Goal: Information Seeking & Learning: Learn about a topic

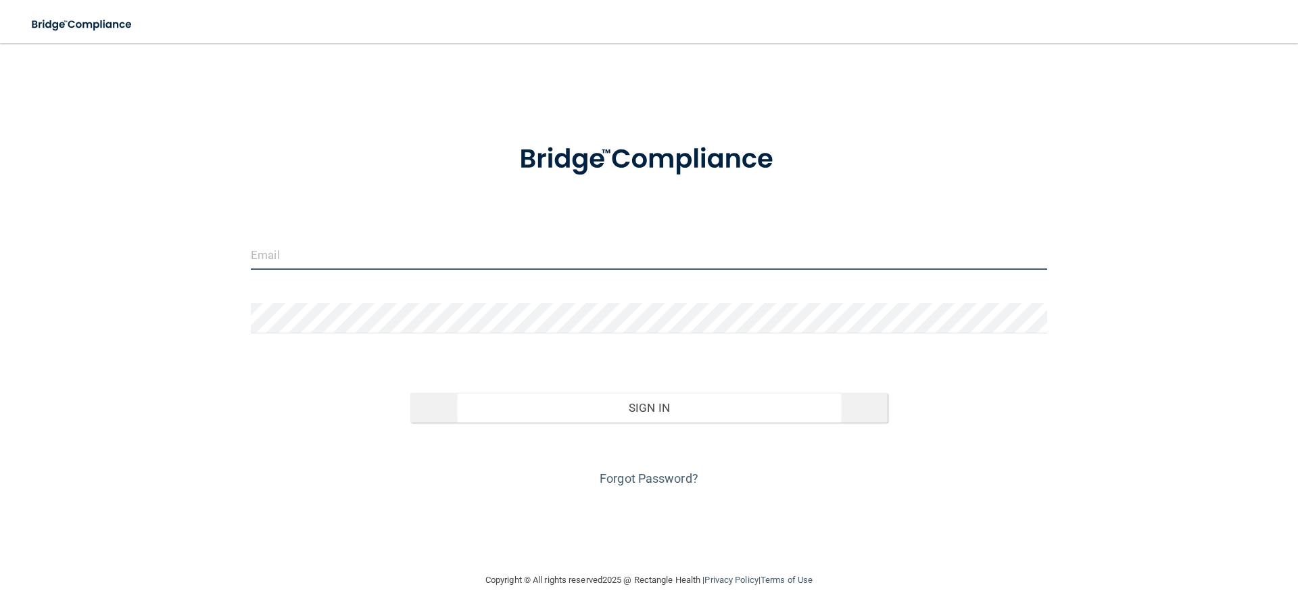
type input "[EMAIL_ADDRESS][DOMAIN_NAME]"
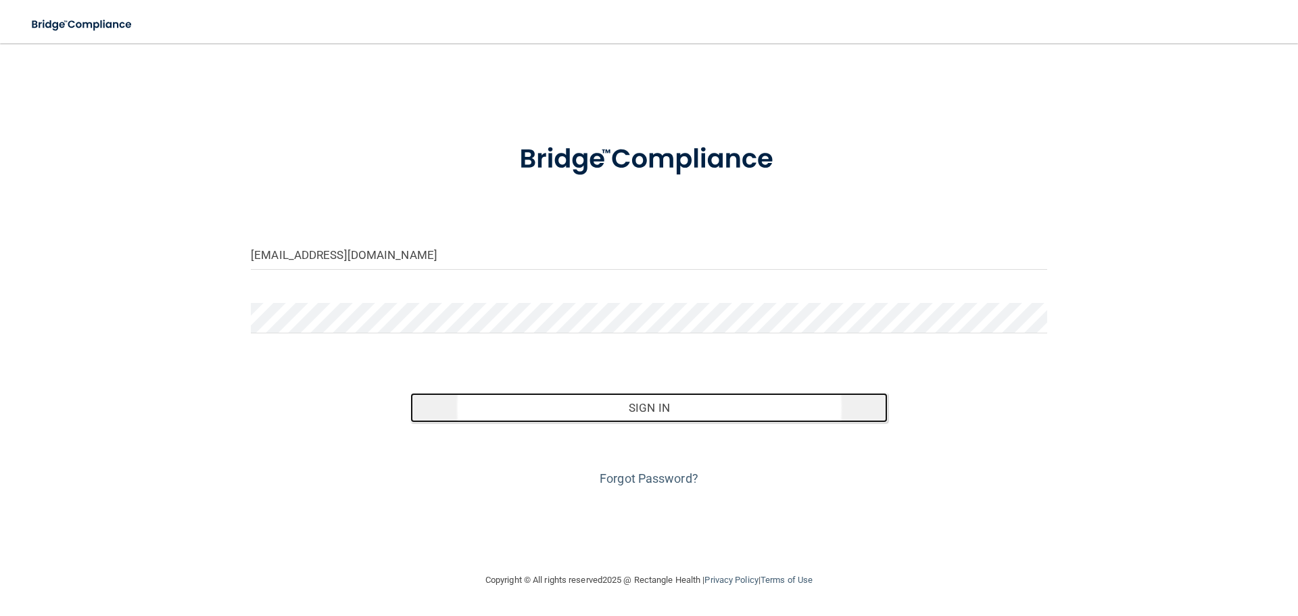
click at [655, 414] on button "Sign In" at bounding box center [649, 408] width 478 height 30
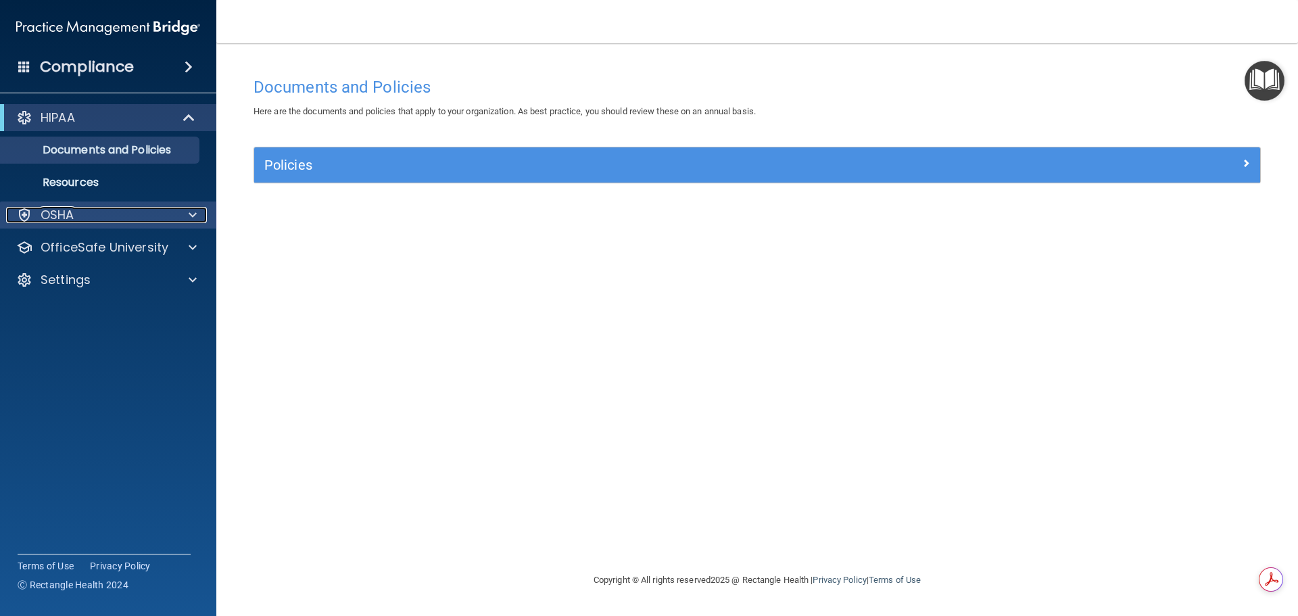
click at [126, 218] on div "OSHA" at bounding box center [90, 215] width 168 height 16
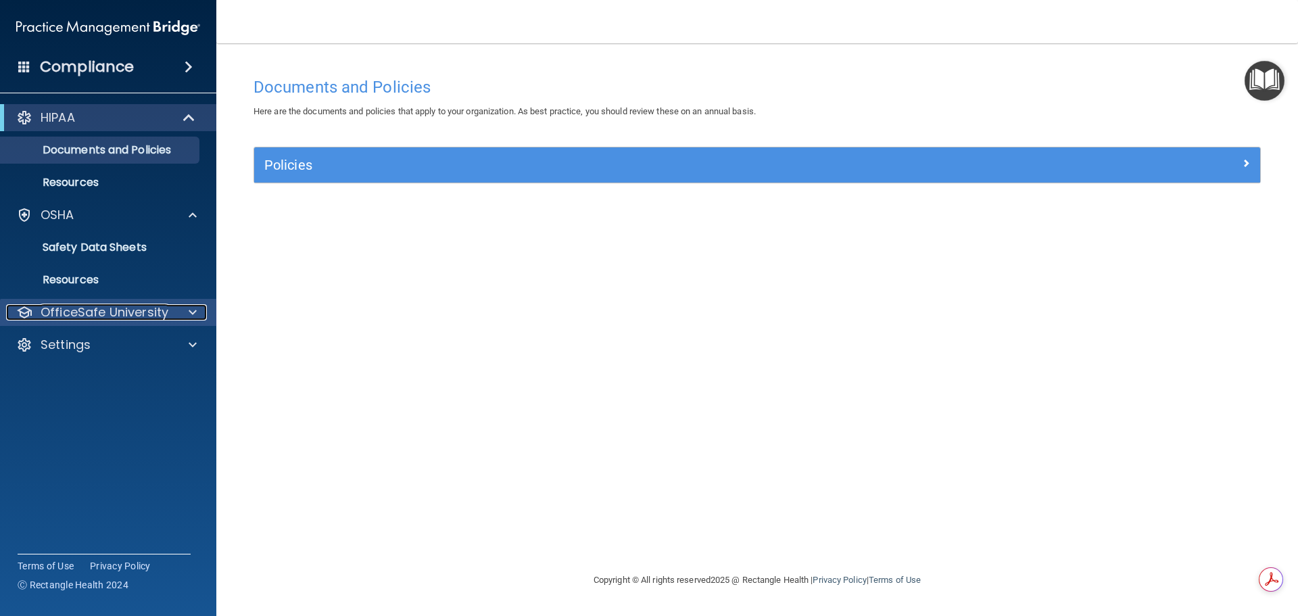
click at [168, 310] on div "OfficeSafe University" at bounding box center [90, 312] width 168 height 16
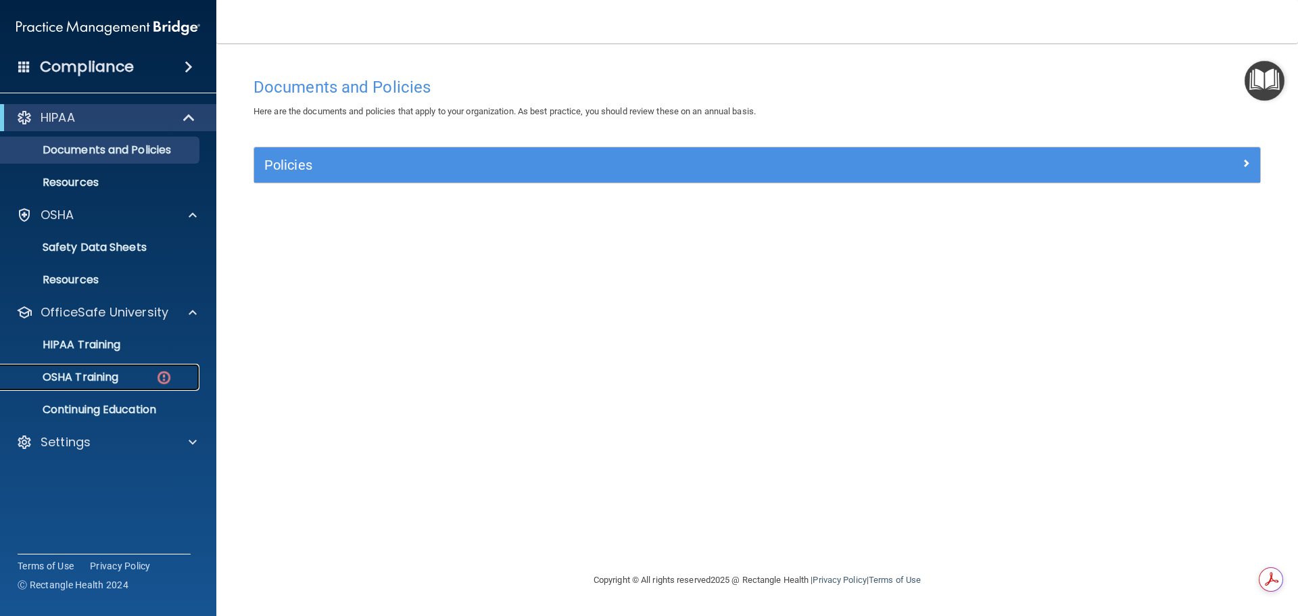
click at [114, 373] on p "OSHA Training" at bounding box center [64, 378] width 110 height 14
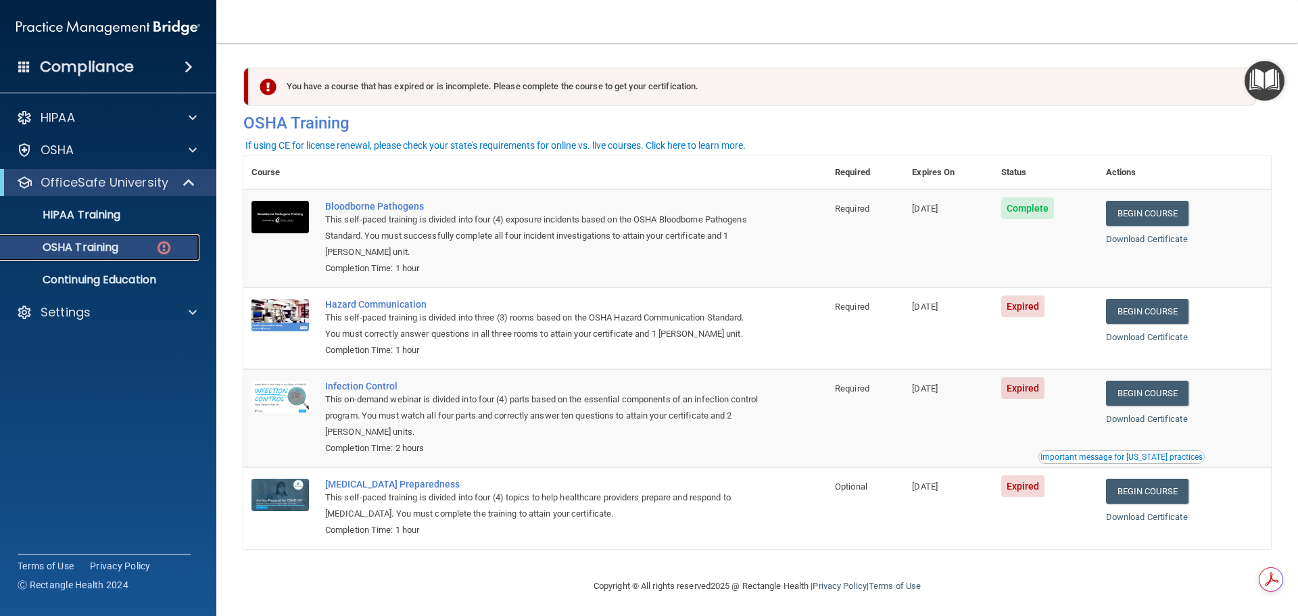
scroll to position [6, 0]
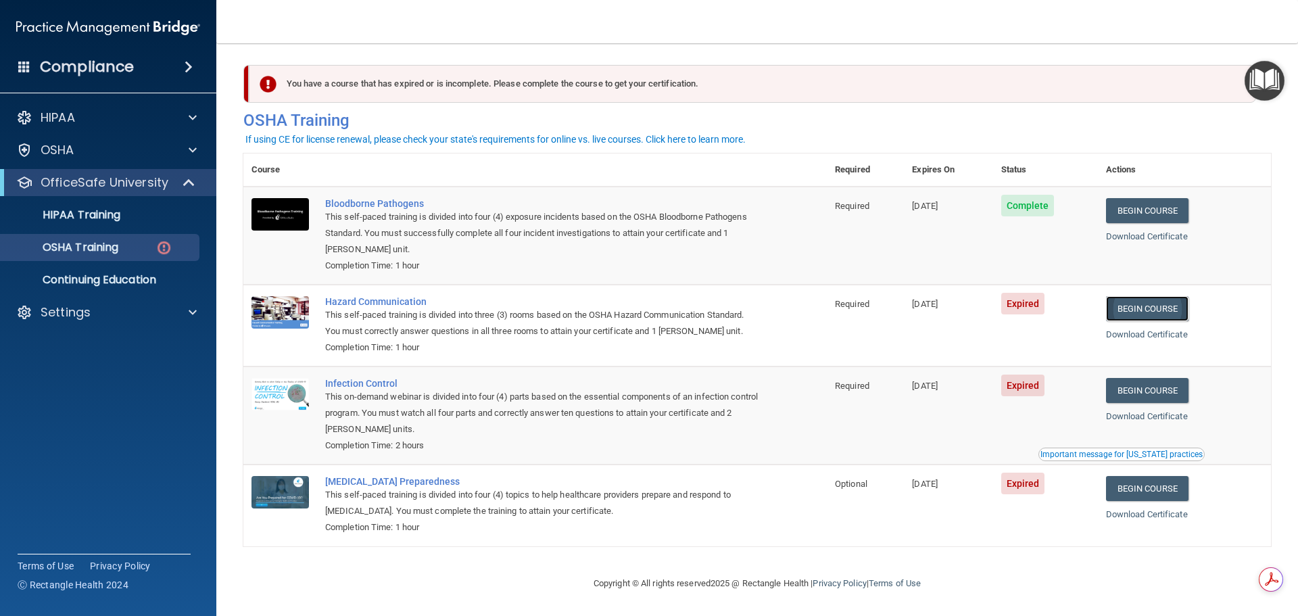
click at [1170, 302] on link "Begin Course" at bounding box center [1147, 308] width 82 height 25
click at [159, 250] on img at bounding box center [164, 247] width 17 height 17
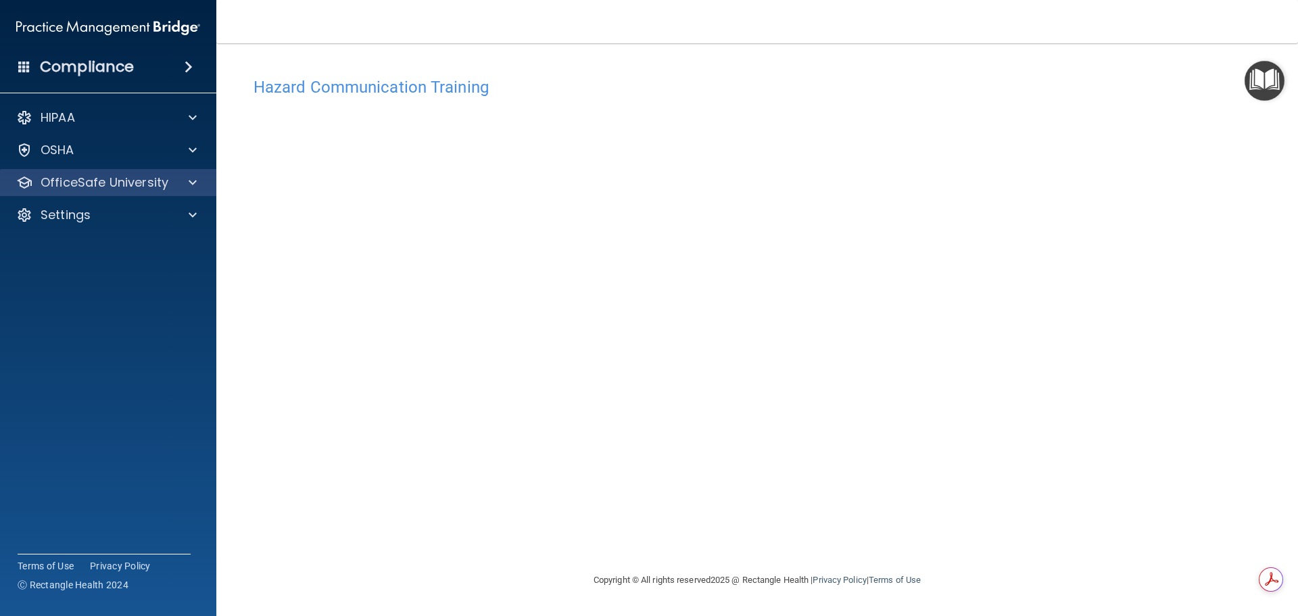
click at [174, 191] on div "OfficeSafe University" at bounding box center [108, 182] width 217 height 27
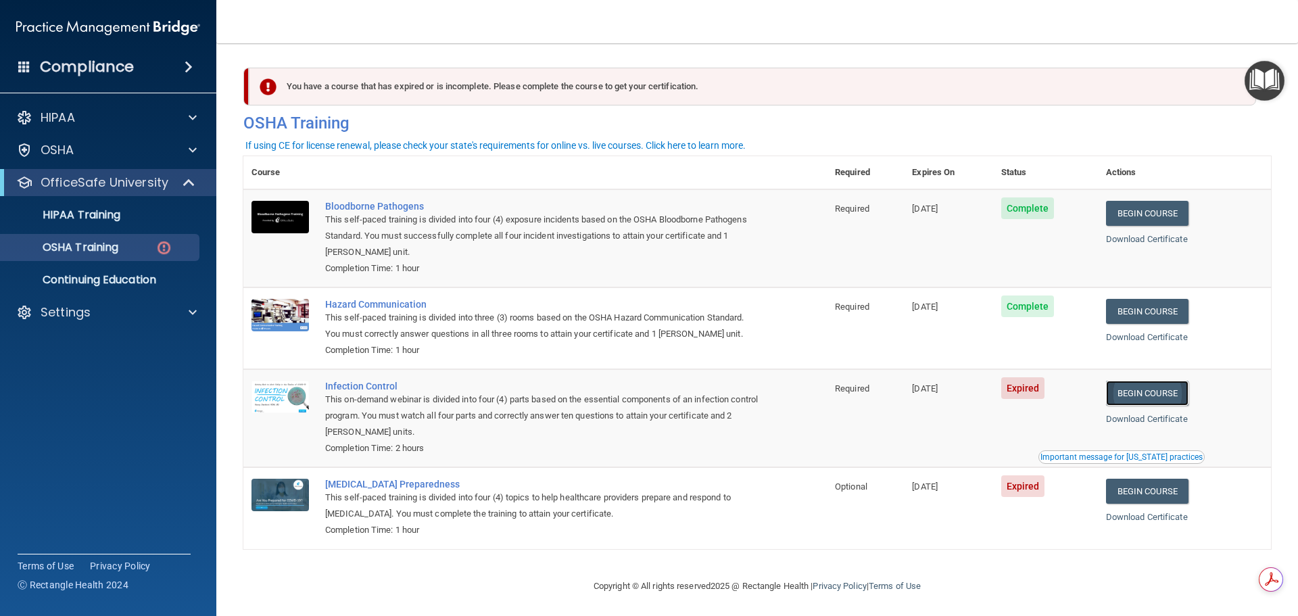
click at [1161, 396] on link "Begin Course" at bounding box center [1147, 393] width 82 height 25
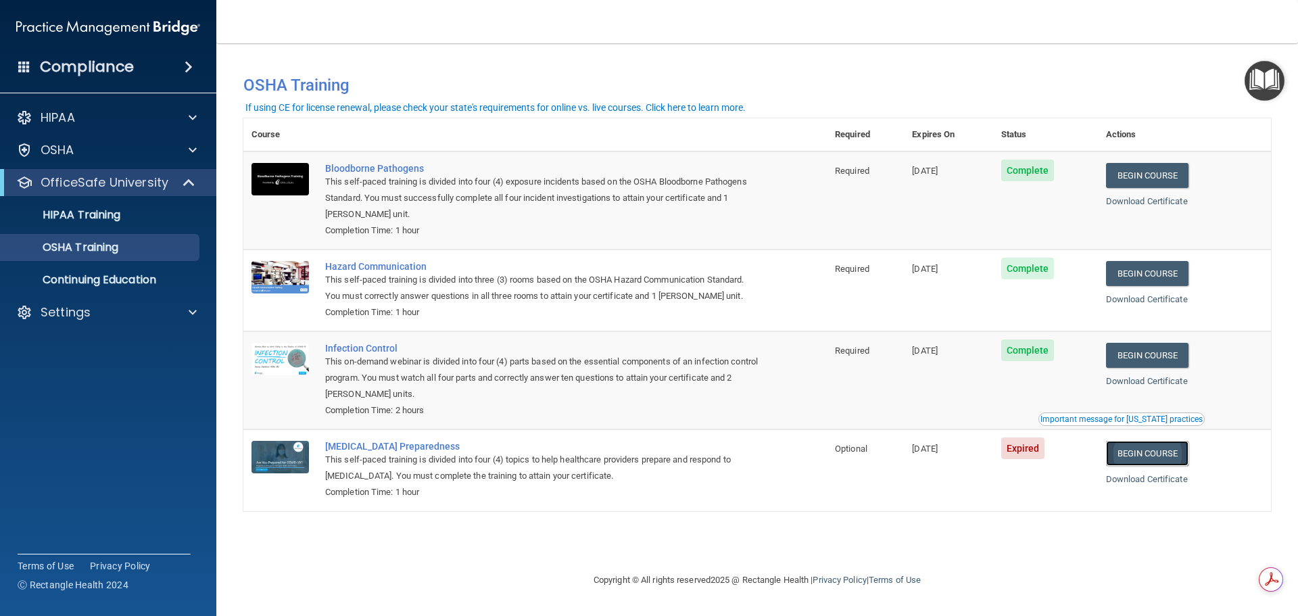
click at [1148, 455] on link "Begin Course" at bounding box center [1147, 453] width 82 height 25
